Goal: Use online tool/utility: Utilize a website feature to perform a specific function

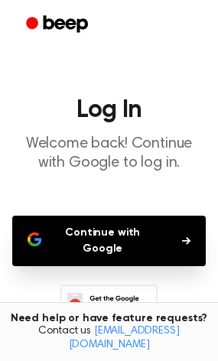
click at [125, 241] on button "Continue with Google" at bounding box center [109, 241] width 194 height 51
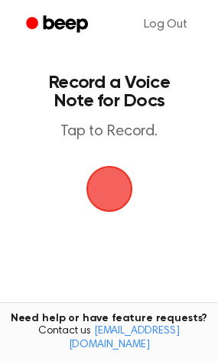
click at [110, 180] on span "button" at bounding box center [109, 189] width 47 height 47
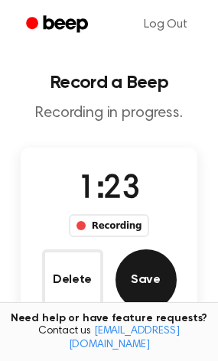
click at [149, 294] on button "Save" at bounding box center [146, 279] width 61 height 61
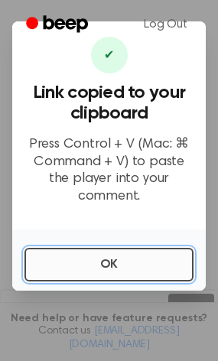
click at [111, 264] on button "OK" at bounding box center [108, 265] width 169 height 34
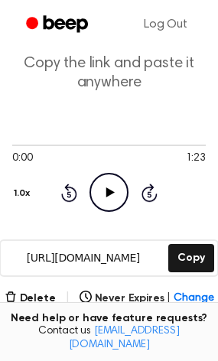
scroll to position [77, 0]
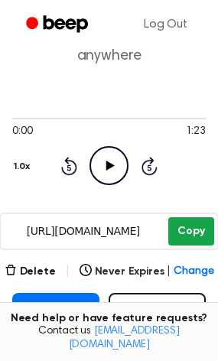
click at [197, 238] on button "Copy" at bounding box center [190, 231] width 45 height 28
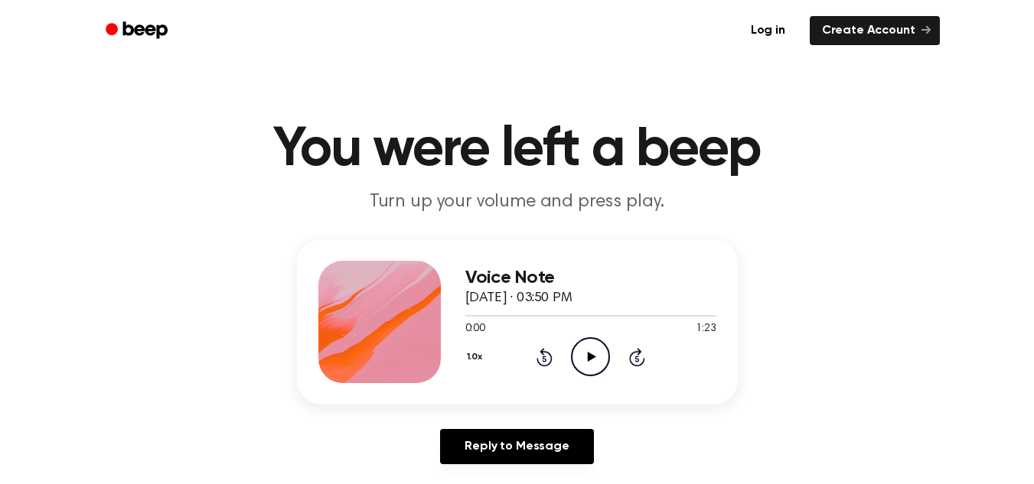
click at [588, 354] on icon at bounding box center [592, 357] width 8 height 10
